Goal: Information Seeking & Learning: Learn about a topic

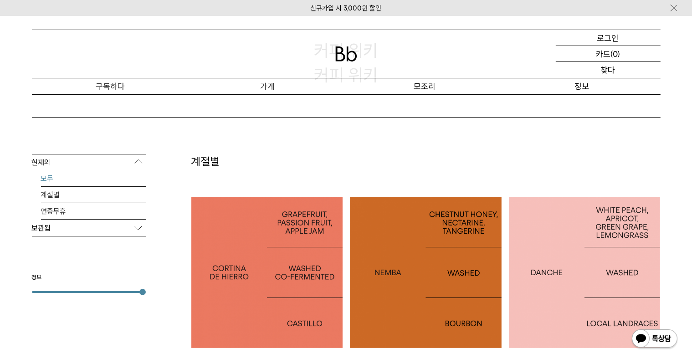
scroll to position [182, 0]
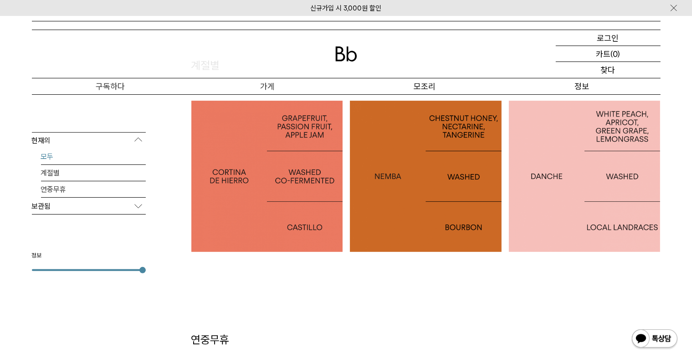
click at [580, 175] on font "에티오피아 단자" at bounding box center [585, 176] width 70 height 13
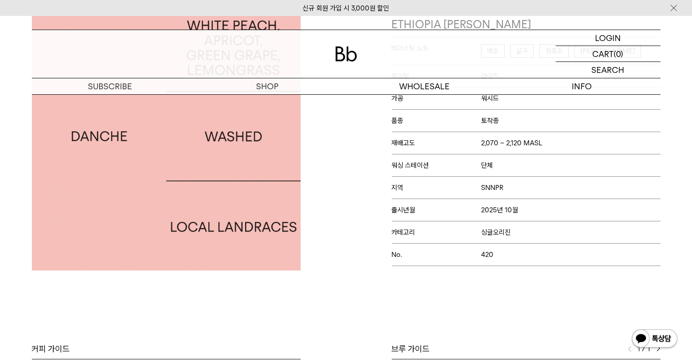
scroll to position [365, 0]
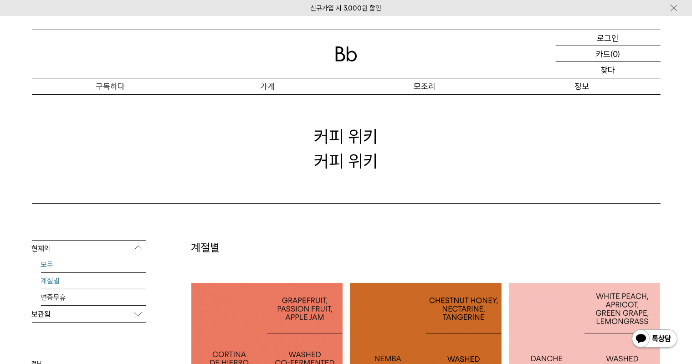
click at [55, 282] on font "계절별" at bounding box center [50, 281] width 19 height 9
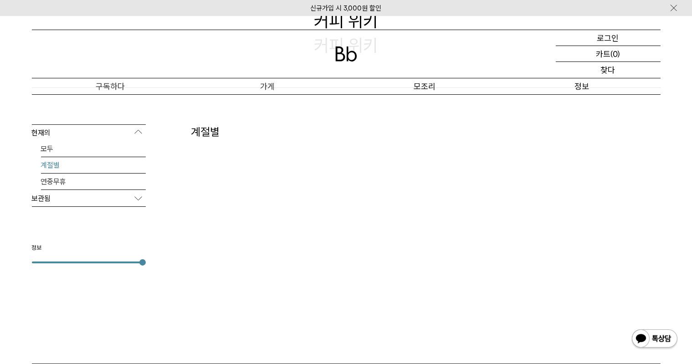
scroll to position [228, 0]
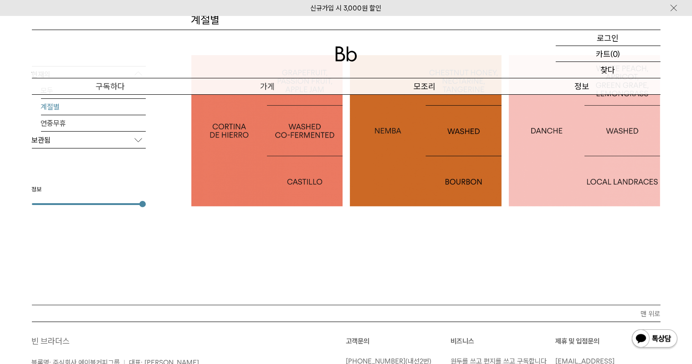
click at [281, 158] on div at bounding box center [267, 131] width 152 height 152
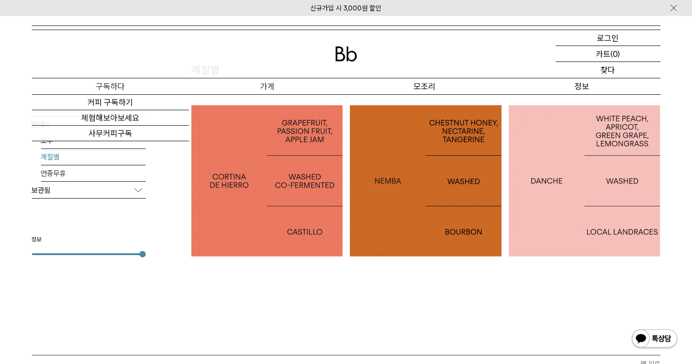
scroll to position [137, 0]
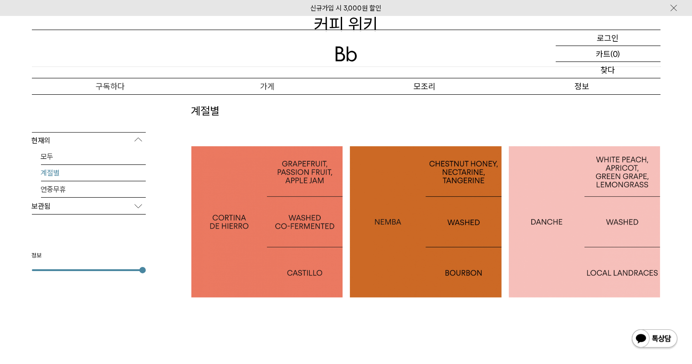
drag, startPoint x: 131, startPoint y: 268, endPoint x: 23, endPoint y: 263, distance: 108.6
click at [23, 263] on div "현재의 모두 계절별 연중무휴 보관됨 2025 2024 2023 2022 2021 2020 2019 2018 2017 2016" at bounding box center [346, 240] width 656 height 274
drag, startPoint x: 23, startPoint y: 263, endPoint x: 29, endPoint y: 268, distance: 7.2
click at [24, 264] on div "현재의 모두 계절별 연중무휴 보관됨 2025 2024 2023 2022 2021 2020 2019 2018 2017 2016" at bounding box center [346, 240] width 656 height 274
click at [34, 268] on div "정보" at bounding box center [89, 261] width 114 height 20
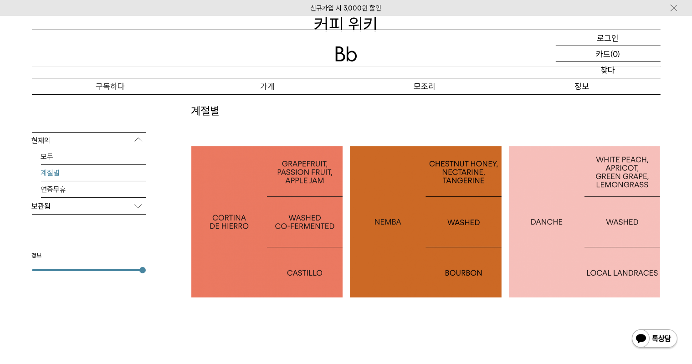
click at [34, 268] on div "정보" at bounding box center [89, 261] width 114 height 20
click at [36, 248] on div "현재의 모두 계절별 연중무휴 보관됨 2025 2024 2023 2022 2021 2020 2019 2018 2017 2016 2015" at bounding box center [89, 201] width 114 height 139
click at [102, 205] on p "보관됨" at bounding box center [89, 206] width 114 height 16
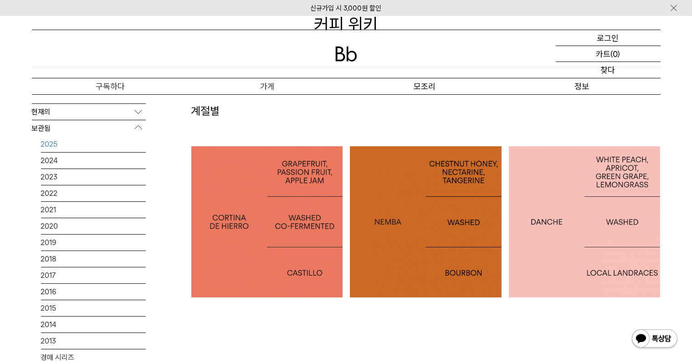
click at [73, 145] on link "2025" at bounding box center [93, 144] width 105 height 16
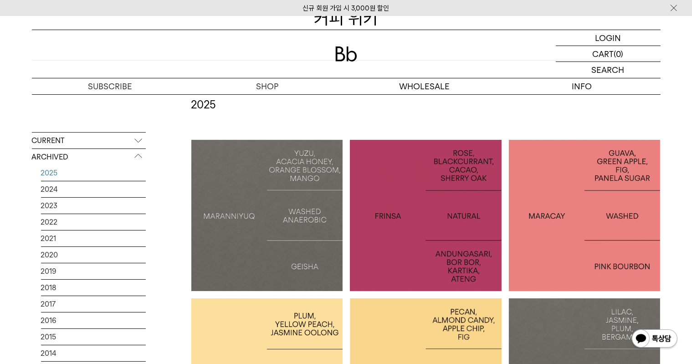
scroll to position [228, 0]
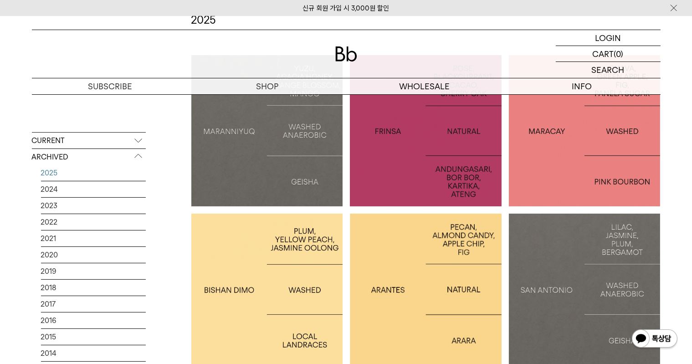
click at [278, 308] on div at bounding box center [267, 290] width 152 height 152
